Goal: Task Accomplishment & Management: Manage account settings

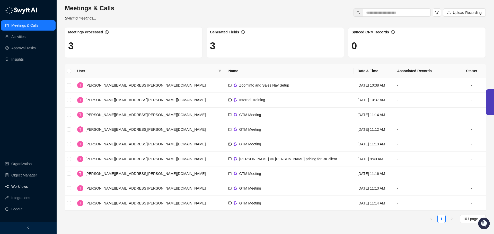
click at [21, 183] on link "Workflows" at bounding box center [19, 186] width 16 height 10
